Goal: Download file/media

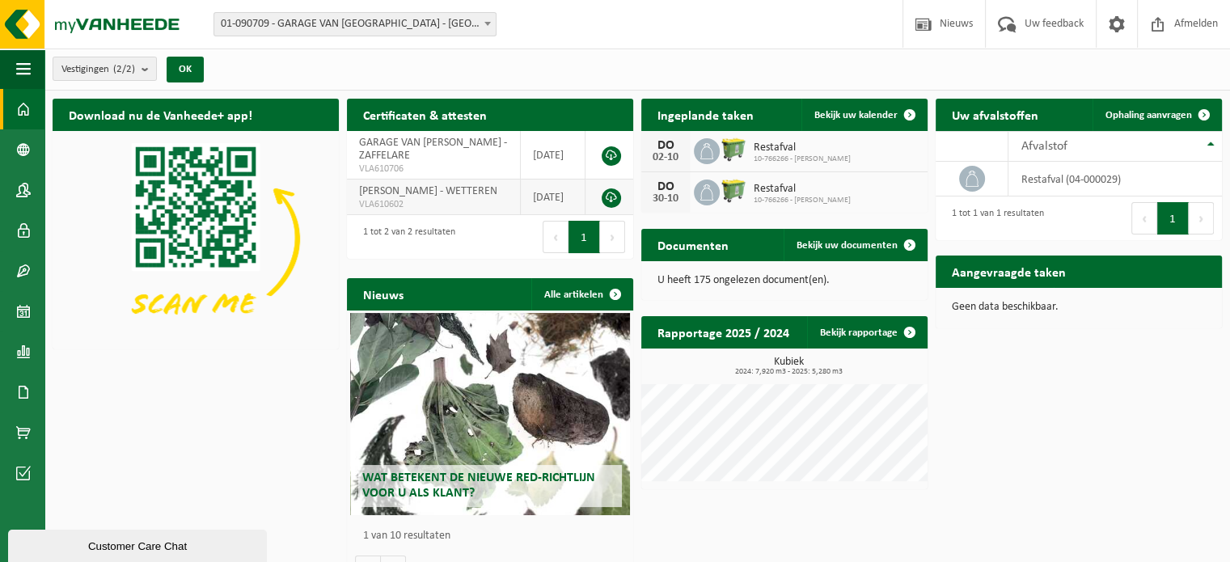
click at [608, 202] on link at bounding box center [611, 197] width 19 height 19
click at [834, 112] on span "Bekijk uw kalender" at bounding box center [856, 115] width 83 height 11
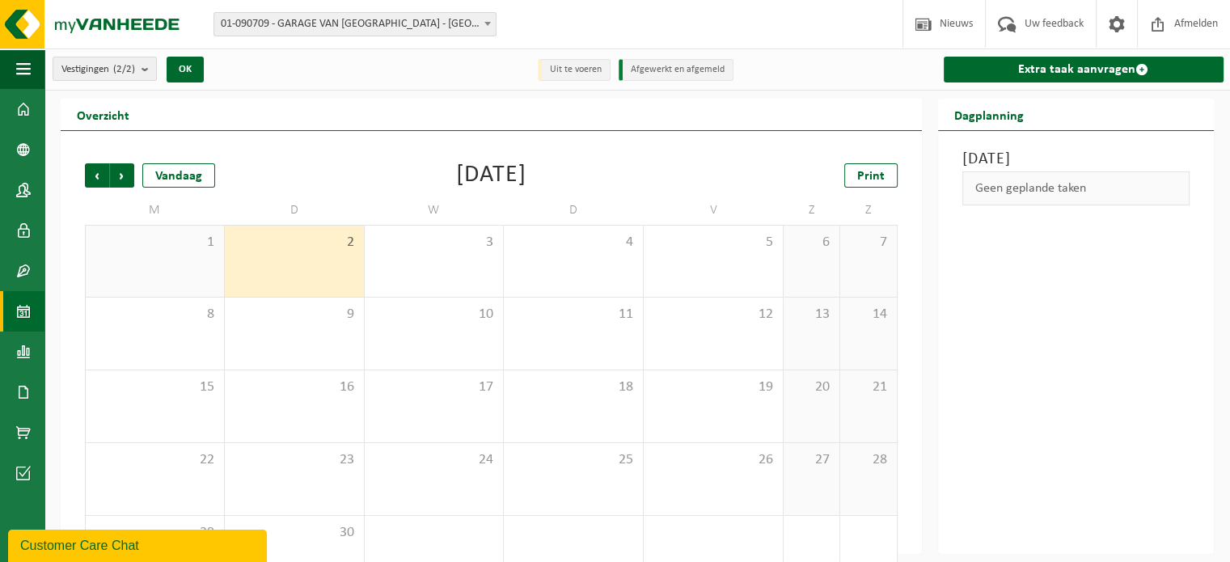
click at [314, 266] on div "2" at bounding box center [294, 261] width 139 height 71
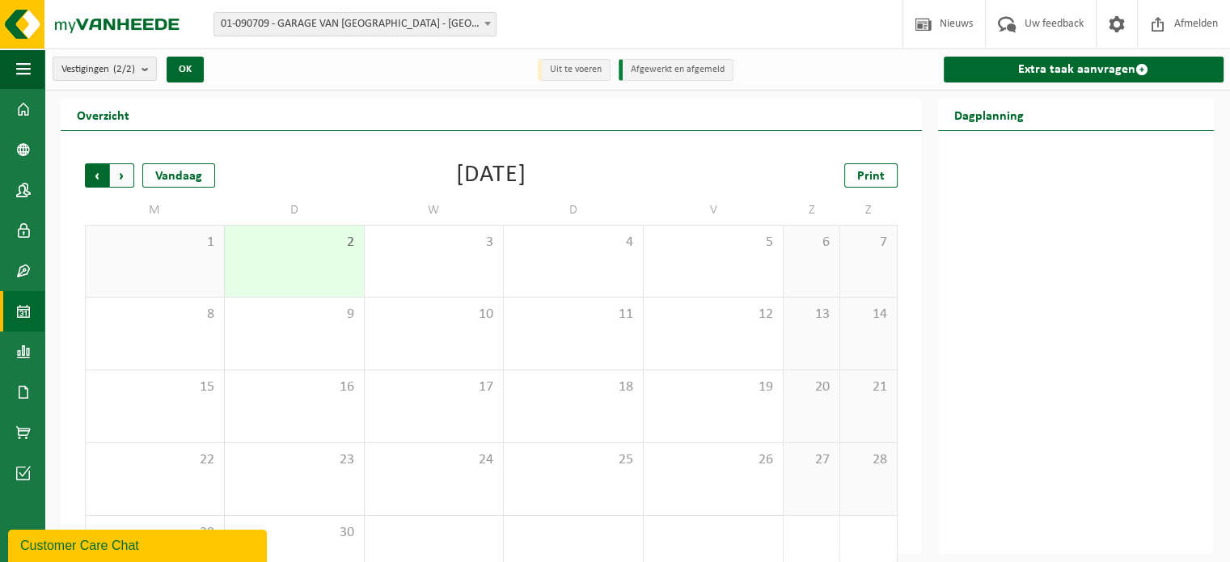
click at [121, 174] on span "Volgende" at bounding box center [122, 175] width 24 height 24
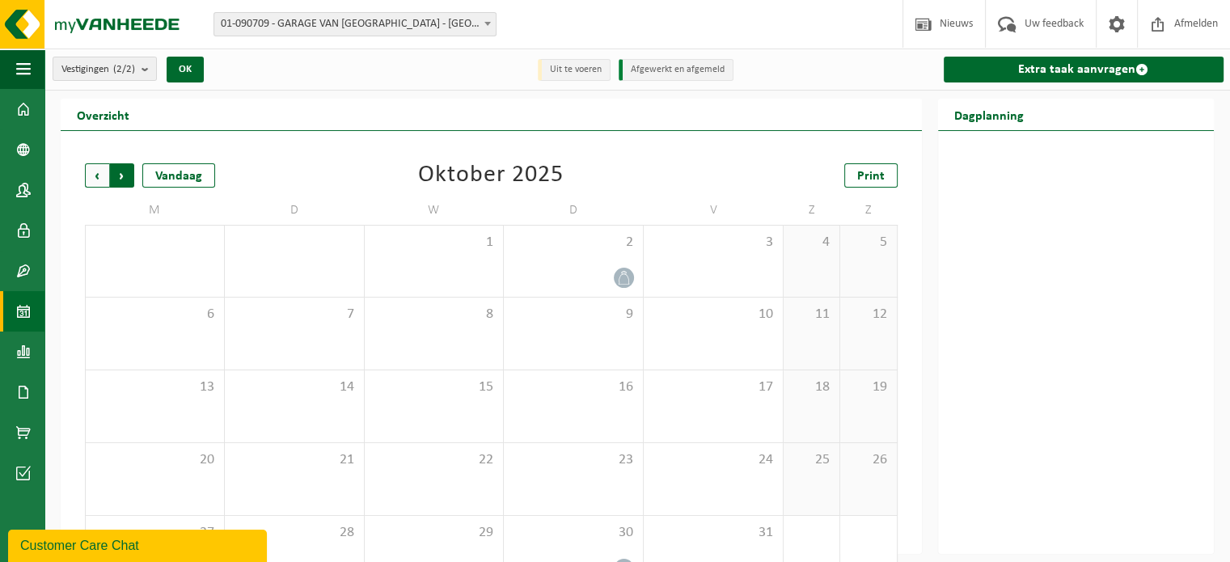
click at [95, 176] on span "Vorige" at bounding box center [97, 175] width 24 height 24
